Goal: Find specific page/section: Find specific page/section

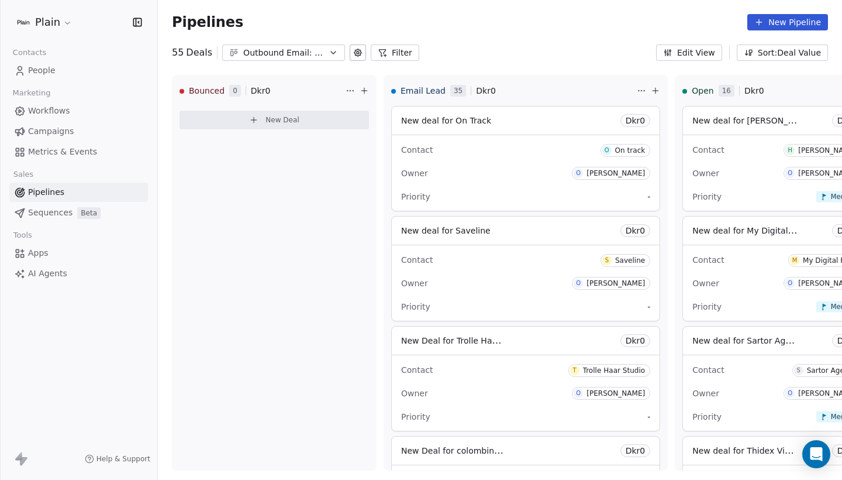
click at [285, 47] on div "Outbound Email: Enkeltmandsvirksomhed (SDR)" at bounding box center [283, 53] width 81 height 12
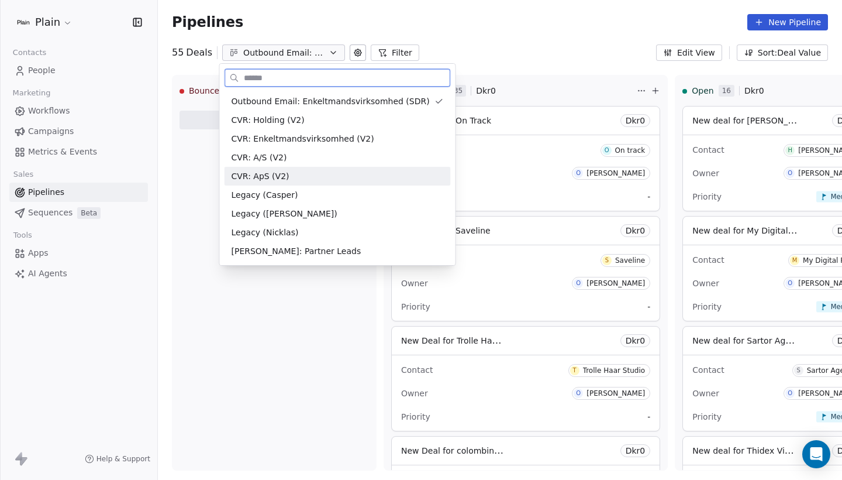
click at [292, 170] on div "CVR: ApS (V2)" at bounding box center [338, 176] width 212 height 12
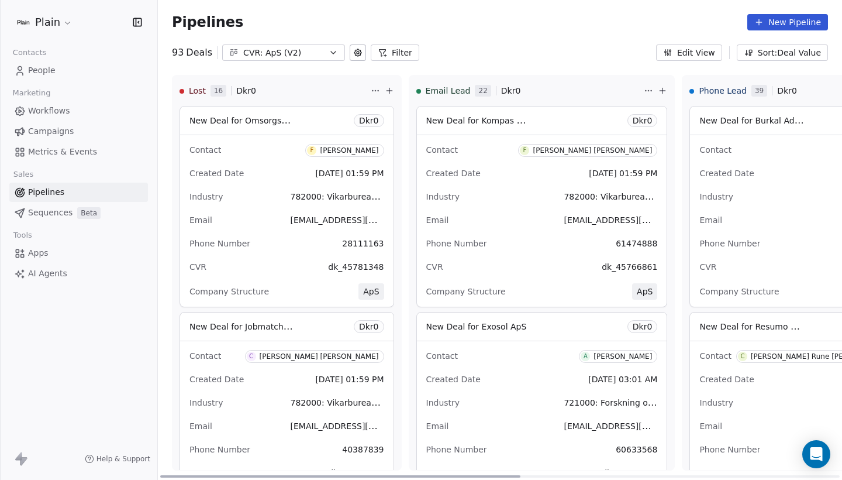
click at [453, 208] on div "Contact F [PERSON_NAME] [PERSON_NAME] Created Date [DATE] 01:59 PM Industry 782…" at bounding box center [542, 220] width 250 height 171
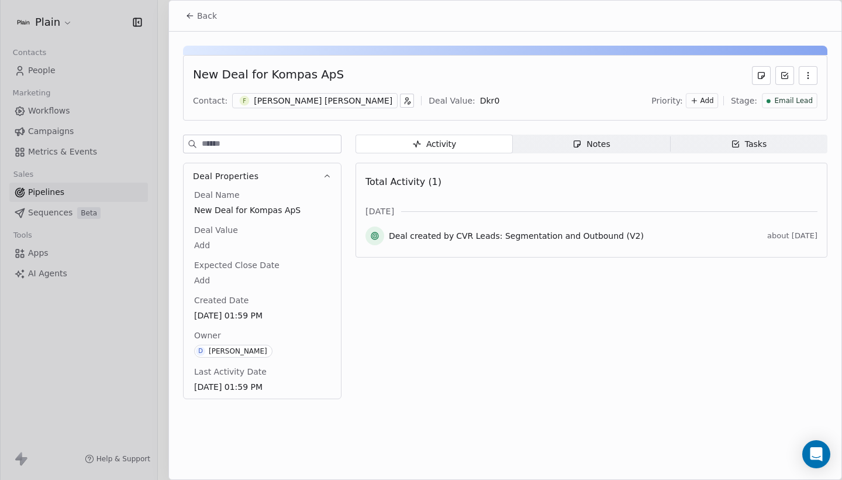
click at [191, 5] on div "Back" at bounding box center [505, 16] width 673 height 30
click at [208, 19] on span "Back" at bounding box center [207, 16] width 20 height 12
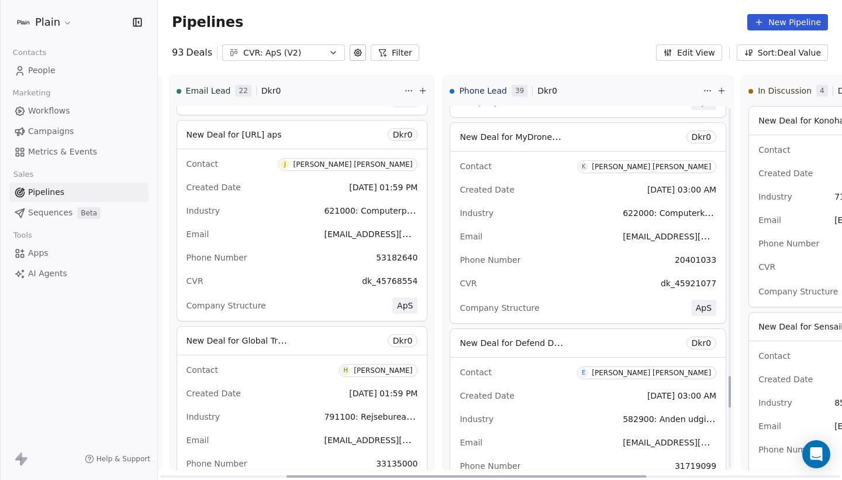
scroll to position [3073, 0]
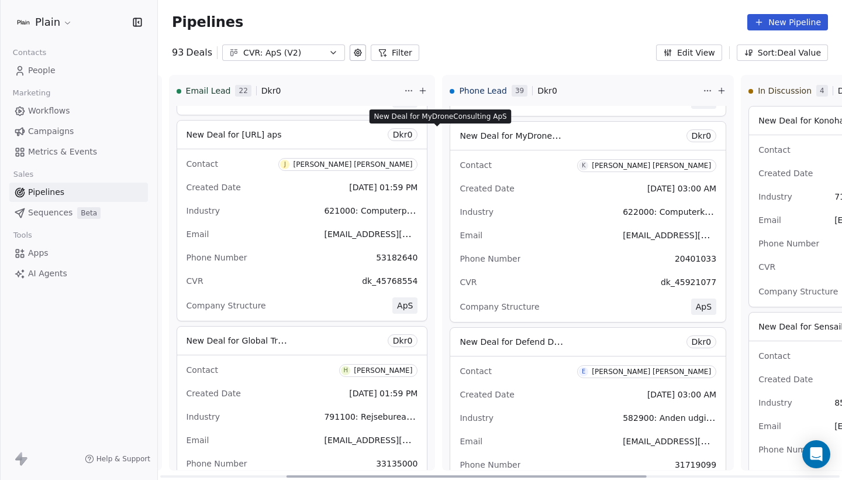
click at [460, 139] on span "New Deal for MyDroneConsulting ApS" at bounding box center [537, 135] width 154 height 11
